Goal: Use online tool/utility: Utilize a website feature to perform a specific function

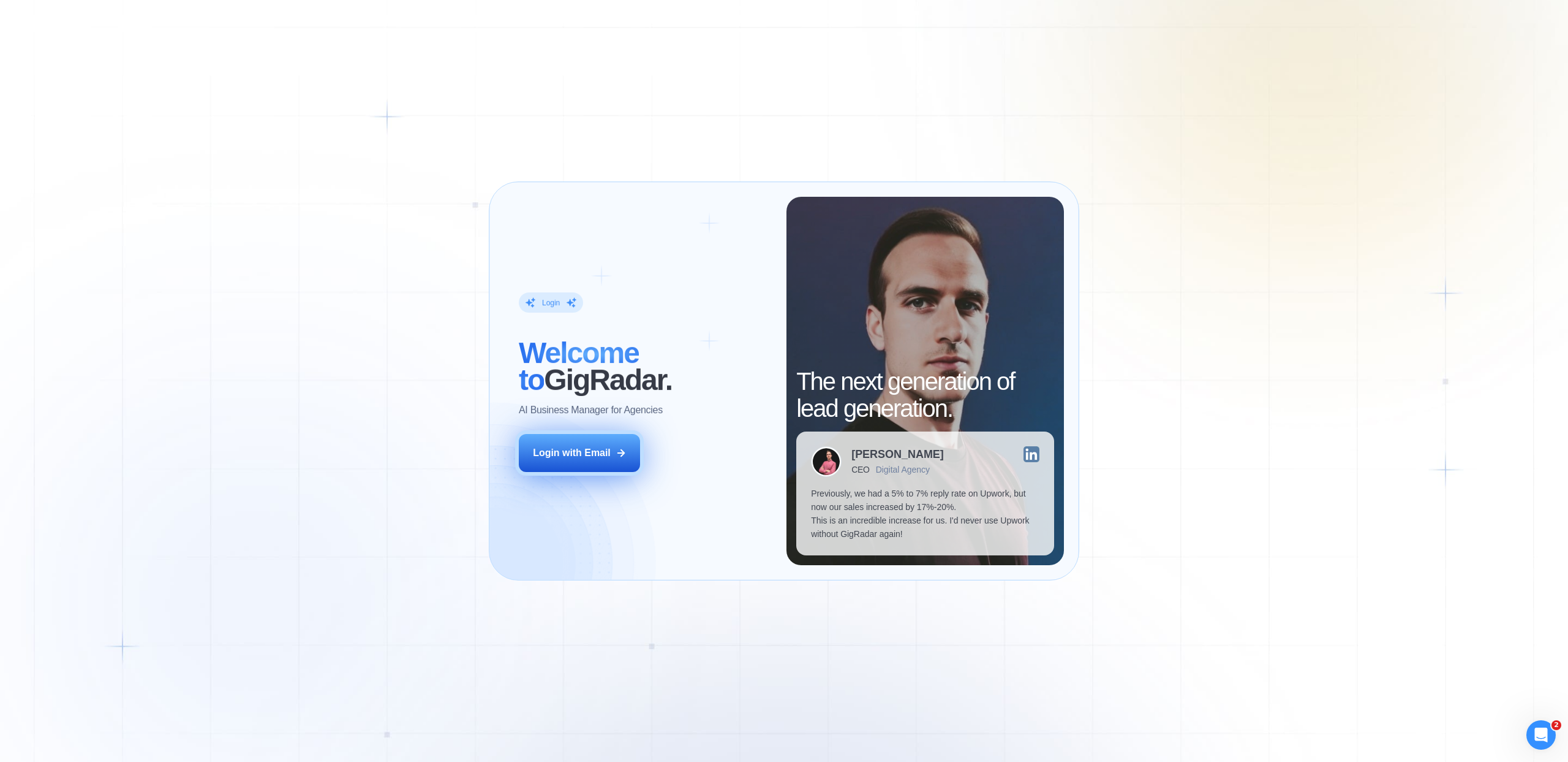
click at [550, 446] on div "Login with Email" at bounding box center [572, 452] width 78 height 13
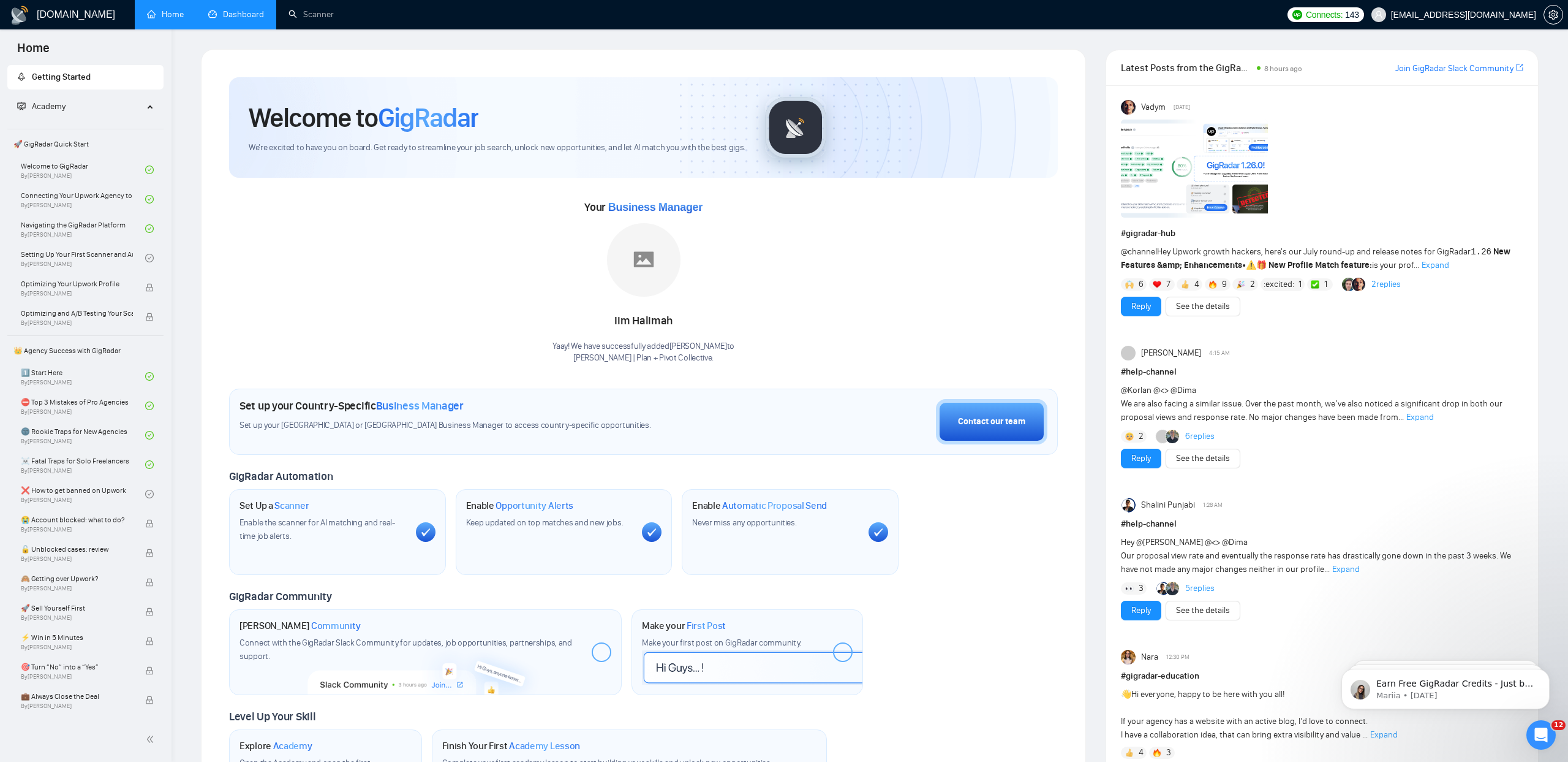
click at [240, 9] on link "Dashboard" at bounding box center [236, 15] width 56 height 11
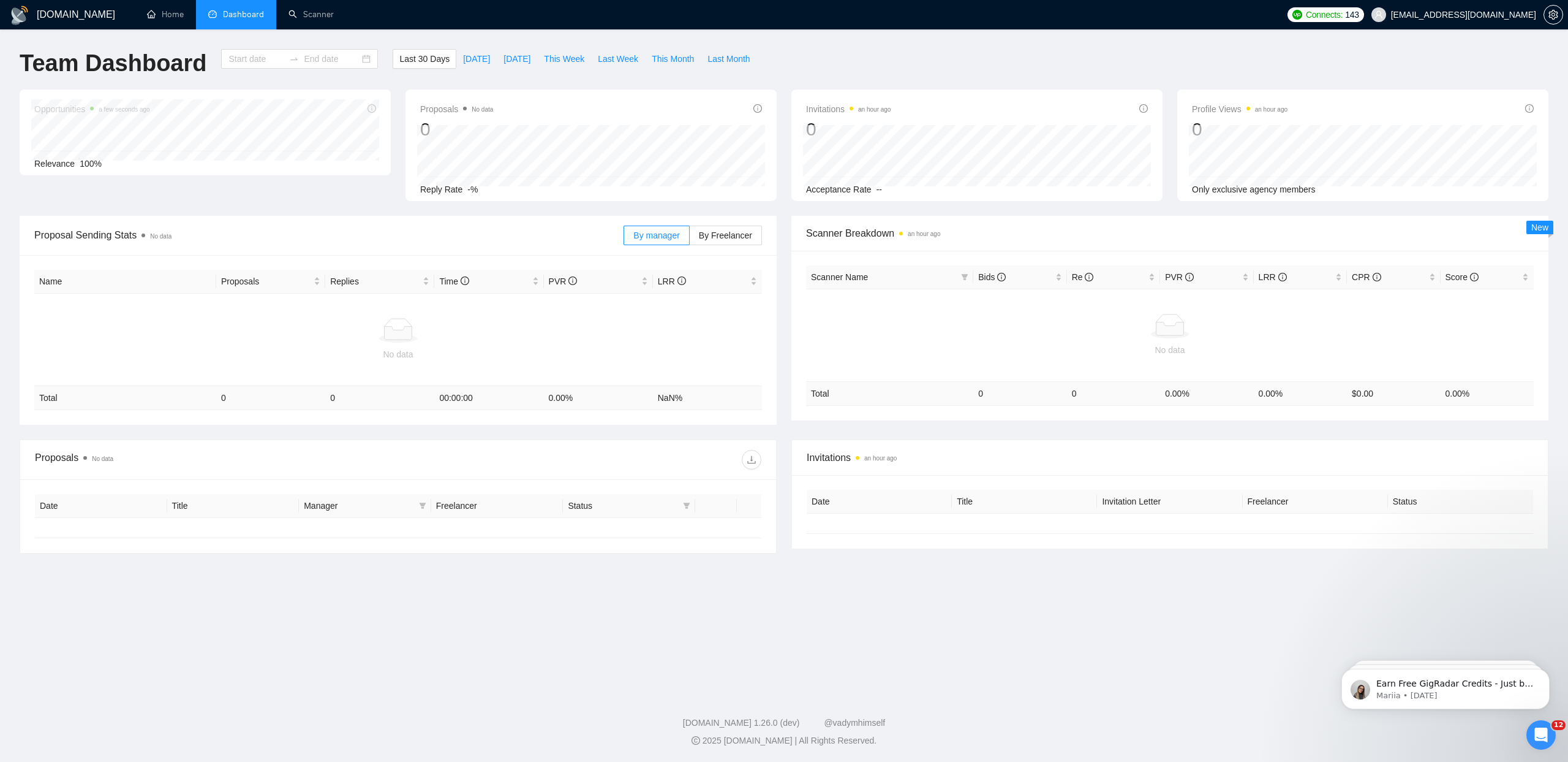
type input "[DATE]"
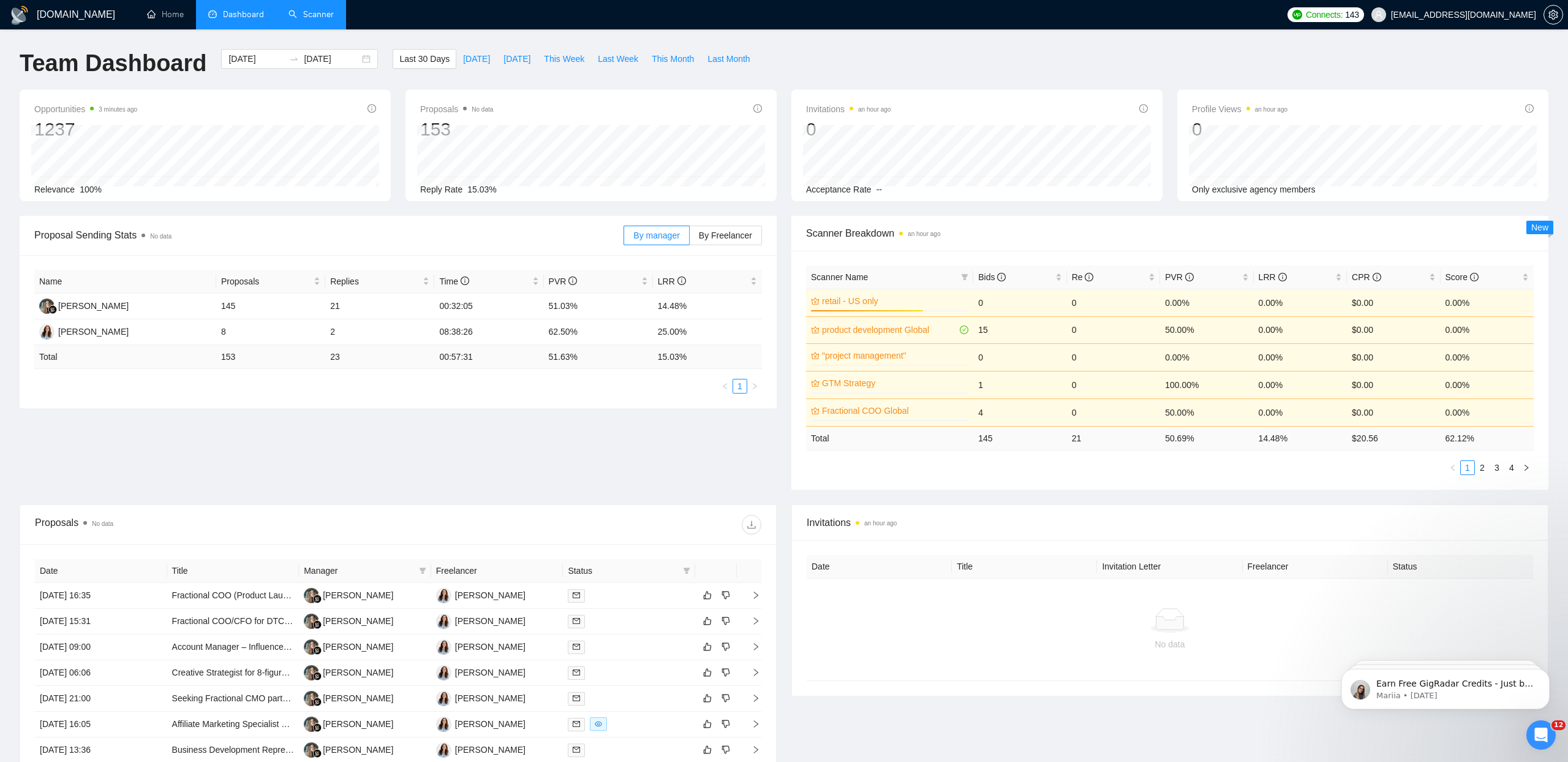
click at [314, 10] on link "Scanner" at bounding box center [311, 15] width 46 height 11
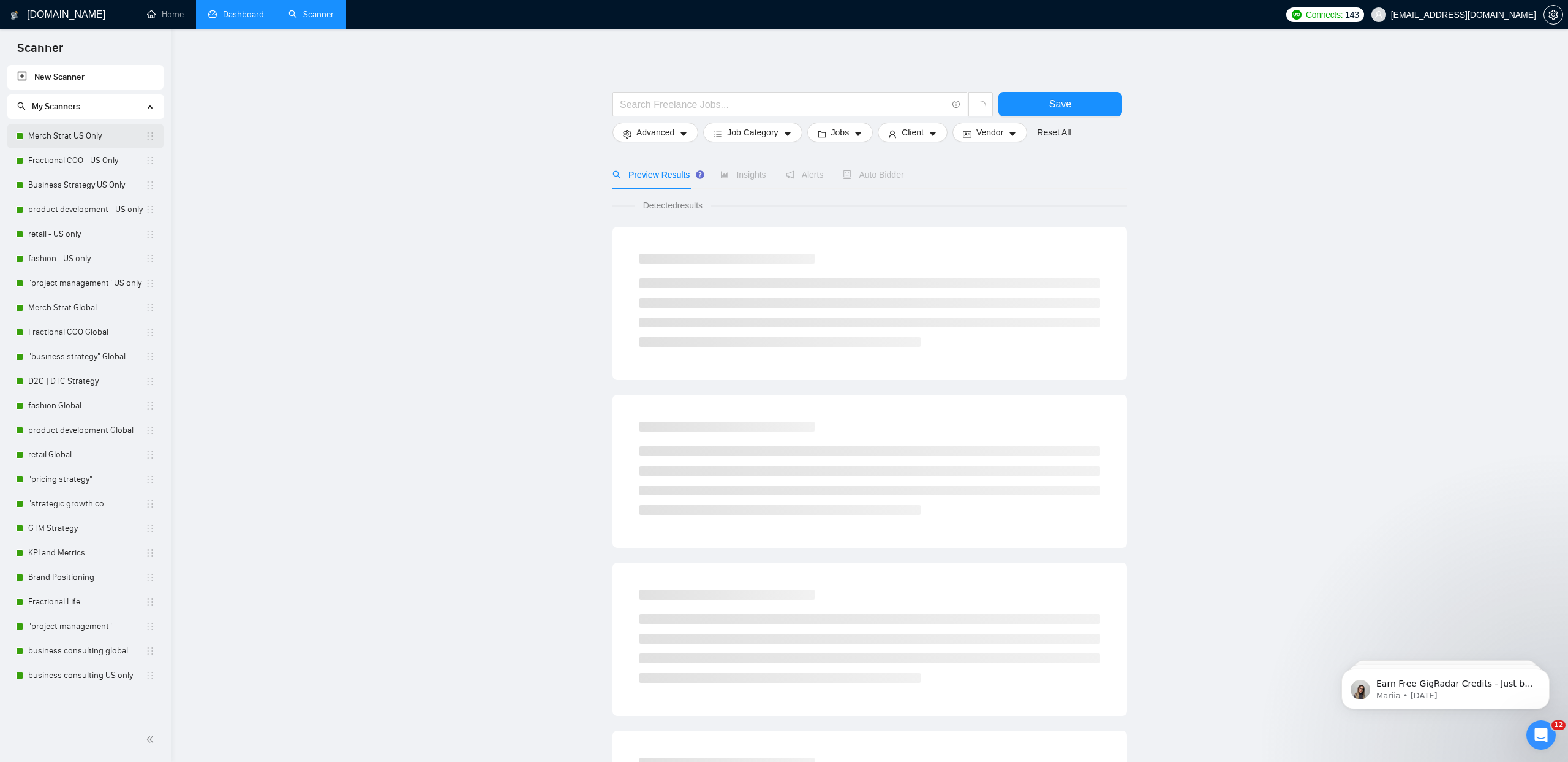
drag, startPoint x: 63, startPoint y: 144, endPoint x: 69, endPoint y: 152, distance: 10.0
click at [63, 144] on link "Merch Strat US Only" at bounding box center [87, 136] width 117 height 24
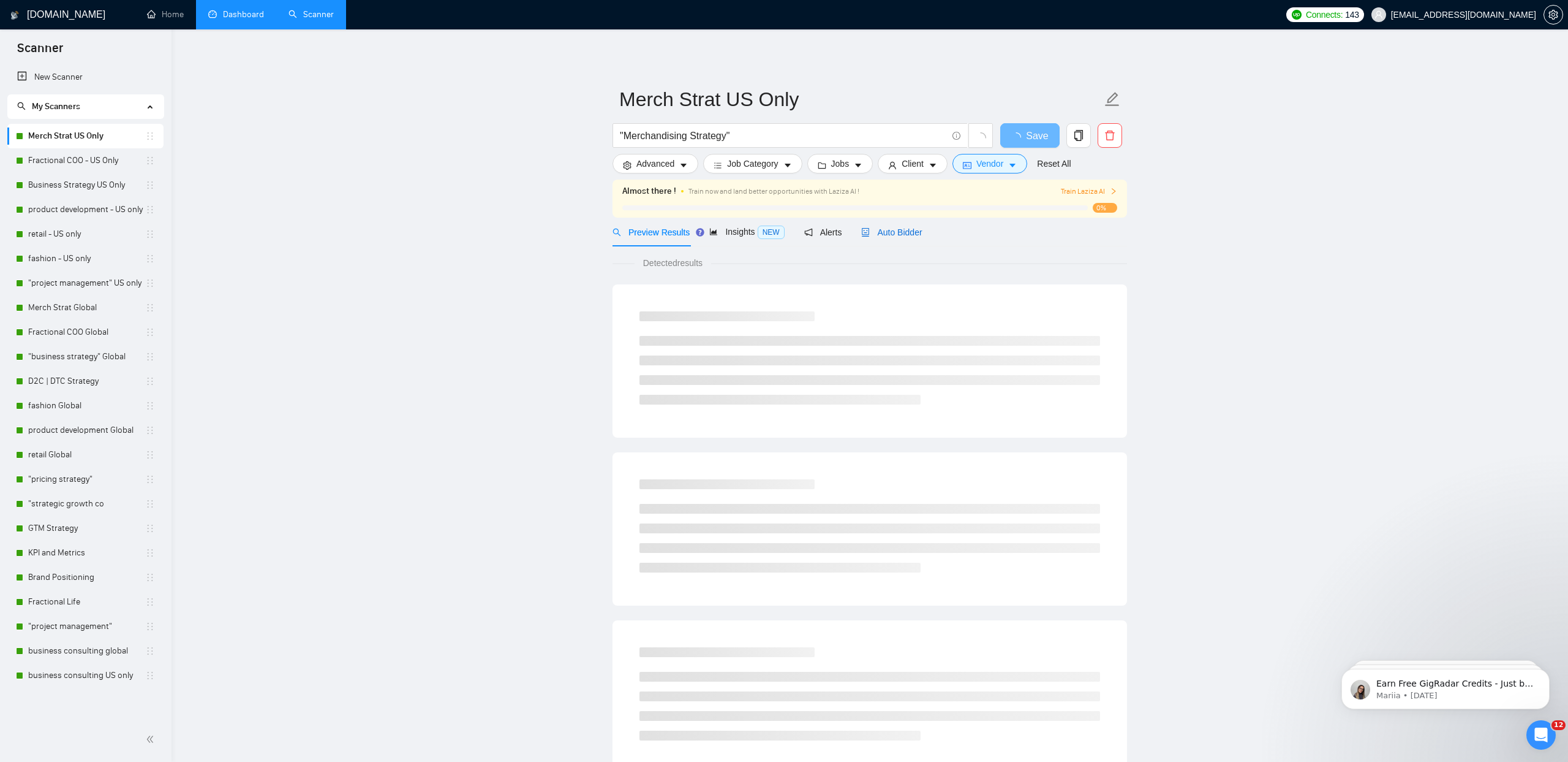
click at [887, 229] on span "Auto Bidder" at bounding box center [892, 232] width 61 height 10
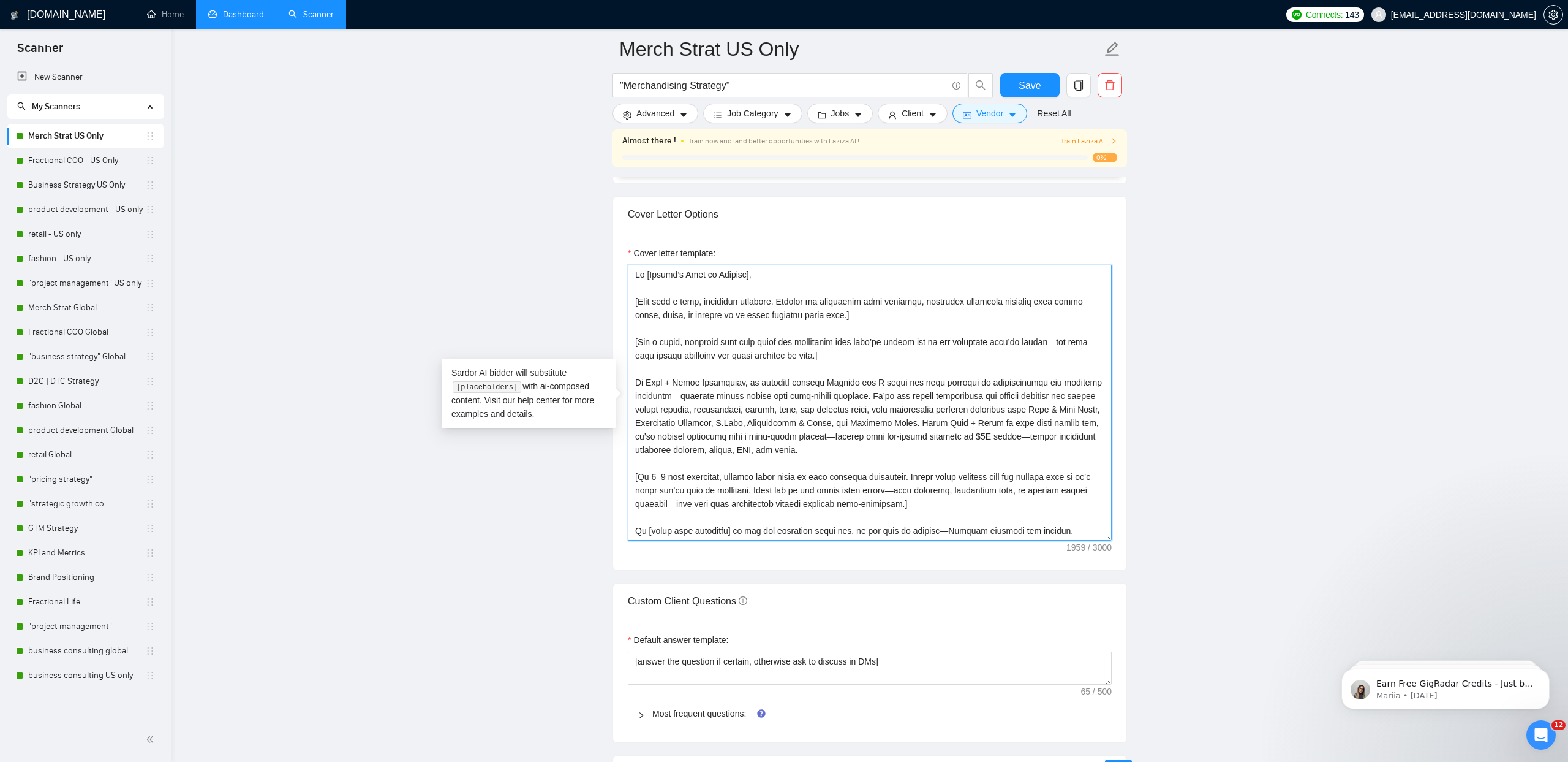
scroll to position [162, 0]
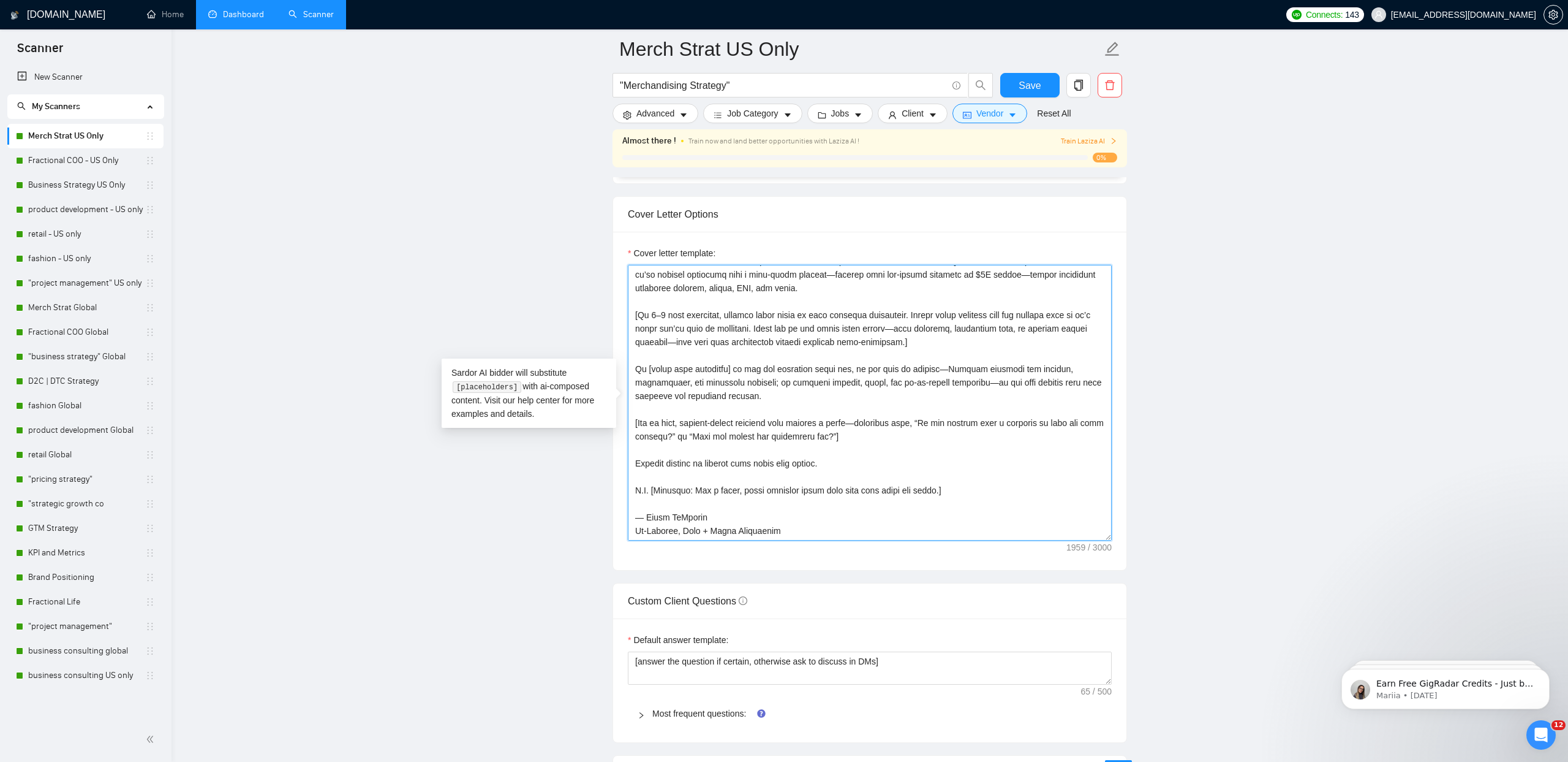
drag, startPoint x: 635, startPoint y: 274, endPoint x: 789, endPoint y: 607, distance: 366.9
click at [789, 607] on form "Auto Bidding Enabled Auto Bidding Enabled: ON Auto Bidder Schedule Auto Bidding…" at bounding box center [869, 481] width 514 height 3056
